Goal: Information Seeking & Learning: Learn about a topic

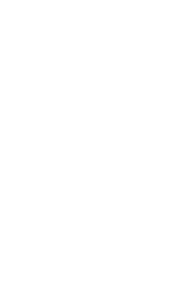
scroll to position [562, 0]
click at [140, 193] on h2 "Das Mühlwald Quality Time Family Resort" at bounding box center [90, 188] width 152 height 10
click at [154, 10] on img at bounding box center [157, 18] width 46 height 23
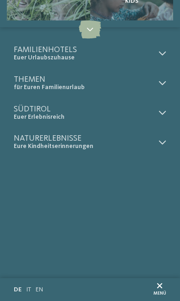
click at [101, 118] on span "Euer Erlebnisreich" at bounding box center [84, 117] width 141 height 8
click at [163, 112] on icon at bounding box center [162, 112] width 7 height 7
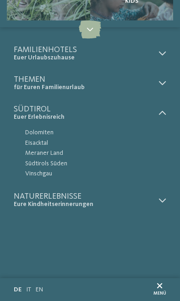
click at [154, 52] on span "Familienhotels" at bounding box center [84, 50] width 141 height 8
click at [159, 52] on icon at bounding box center [162, 53] width 7 height 7
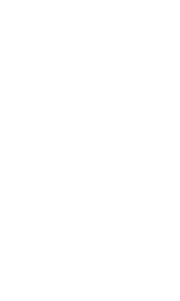
click at [138, 96] on img at bounding box center [90, 87] width 180 height 101
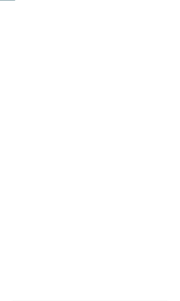
scroll to position [232, 0]
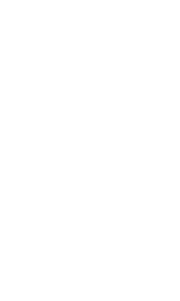
click at [167, 39] on icon at bounding box center [168, 46] width 17 height 14
